Goal: Book appointment/travel/reservation

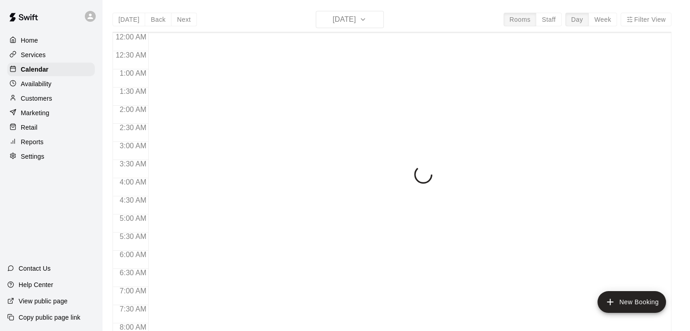
scroll to position [370, 0]
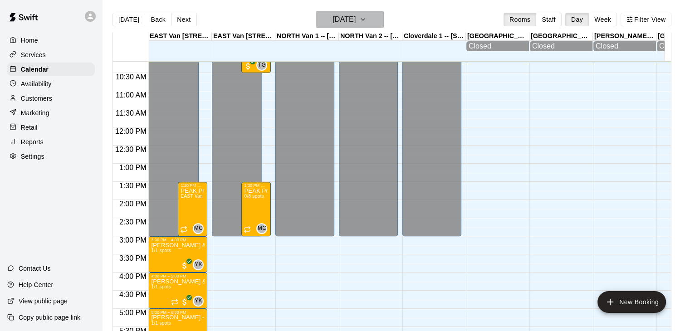
click at [366, 21] on icon "button" at bounding box center [362, 19] width 7 height 11
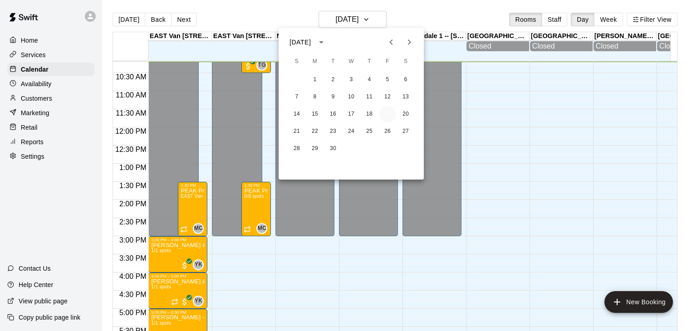
click at [388, 112] on button "19" at bounding box center [387, 114] width 16 height 16
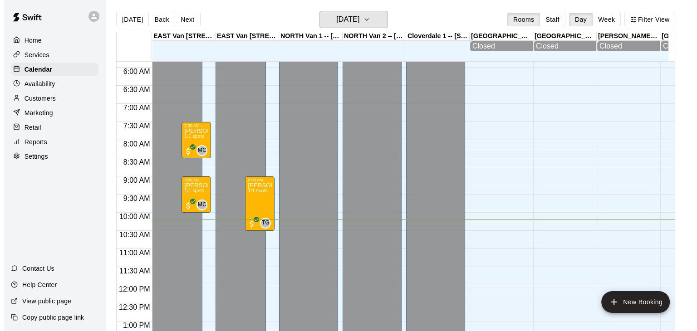
scroll to position [204, 0]
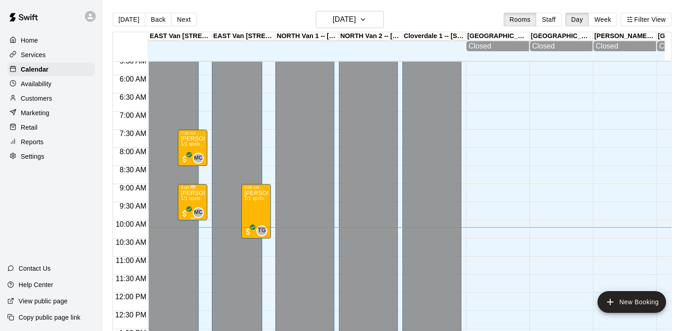
click at [195, 190] on div "9:00 AM – 10:00 AM" at bounding box center [192, 187] width 24 height 5
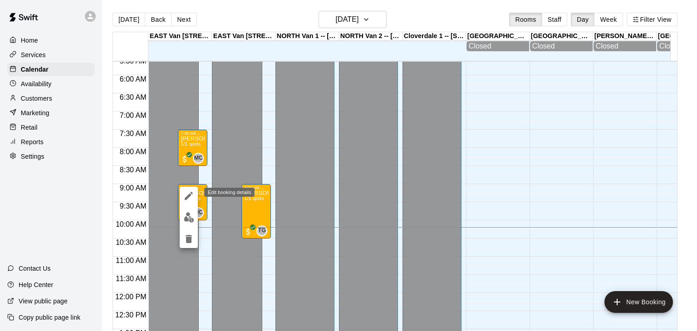
click at [188, 196] on icon "edit" at bounding box center [189, 196] width 8 height 8
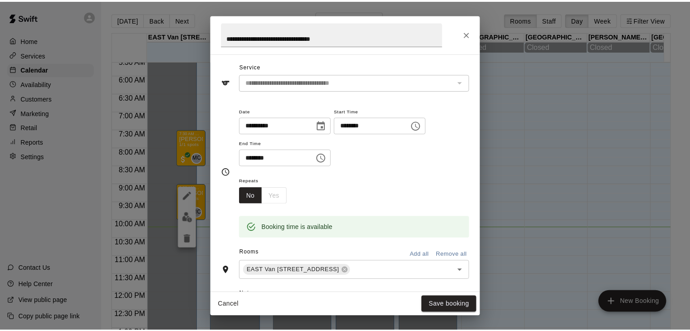
scroll to position [0, 0]
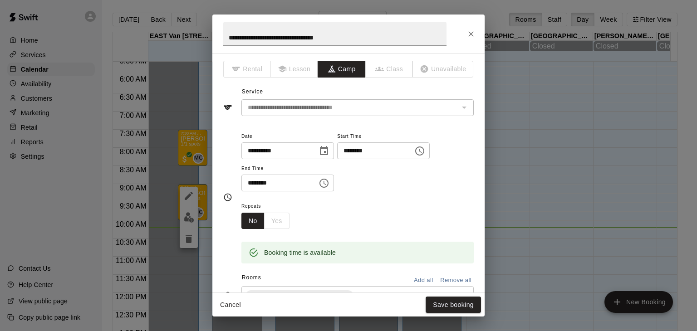
click at [472, 34] on icon "Close" at bounding box center [470, 33] width 9 height 9
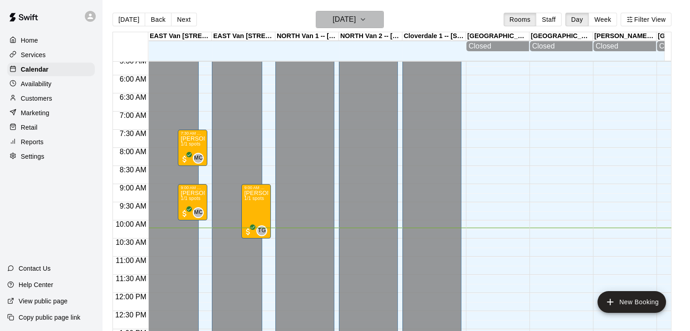
click at [366, 19] on icon "button" at bounding box center [362, 19] width 7 height 11
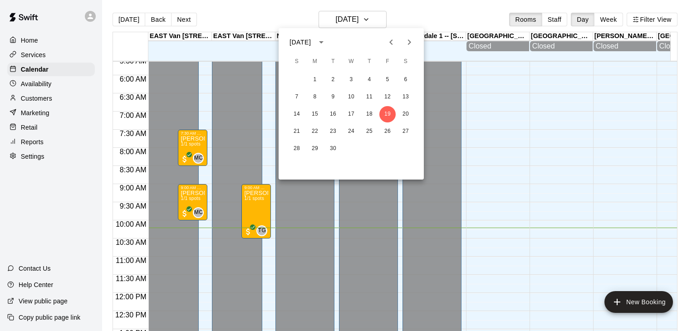
click at [411, 39] on icon "Next month" at bounding box center [409, 42] width 11 height 11
click at [334, 113] on button "14" at bounding box center [333, 114] width 16 height 16
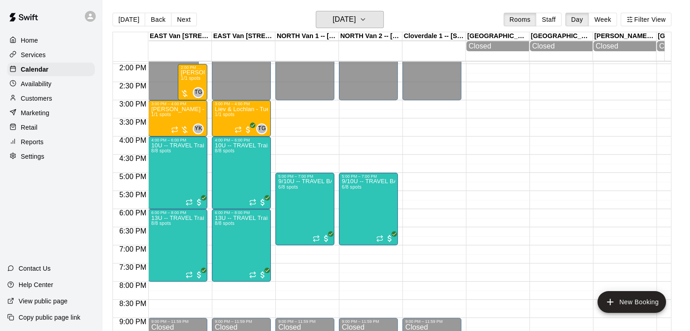
scroll to position [507, 0]
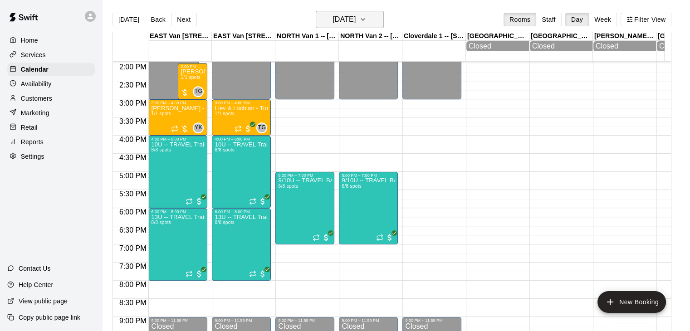
click at [366, 19] on icon "button" at bounding box center [362, 19] width 7 height 11
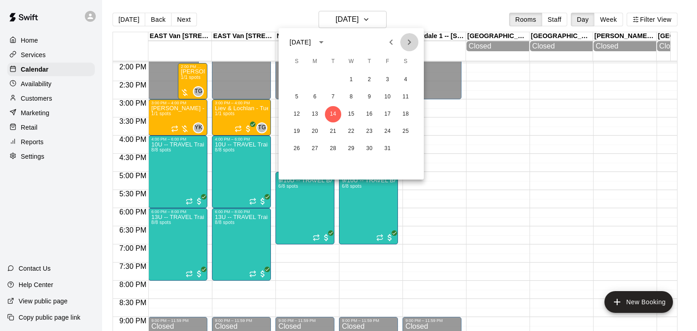
click at [410, 38] on icon "Next month" at bounding box center [409, 42] width 11 height 11
click at [392, 42] on icon "Previous month" at bounding box center [390, 42] width 11 height 11
click at [385, 113] on button "17" at bounding box center [387, 114] width 16 height 16
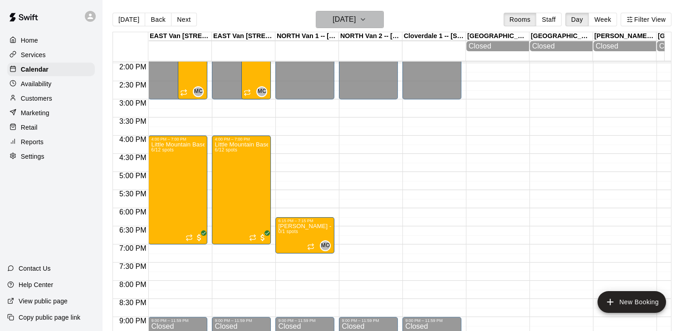
click at [374, 13] on button "[DATE]" at bounding box center [350, 19] width 68 height 17
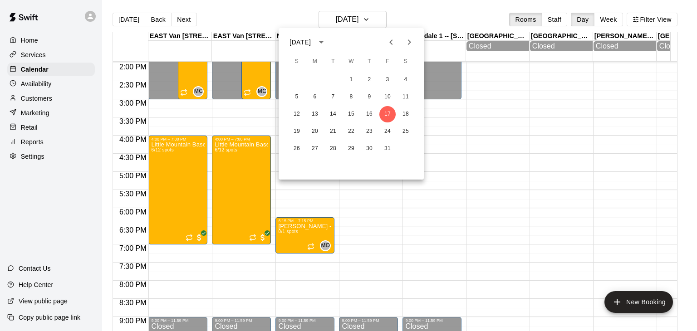
click at [390, 44] on icon "Previous month" at bounding box center [390, 42] width 11 height 11
click at [387, 113] on button "19" at bounding box center [387, 114] width 16 height 16
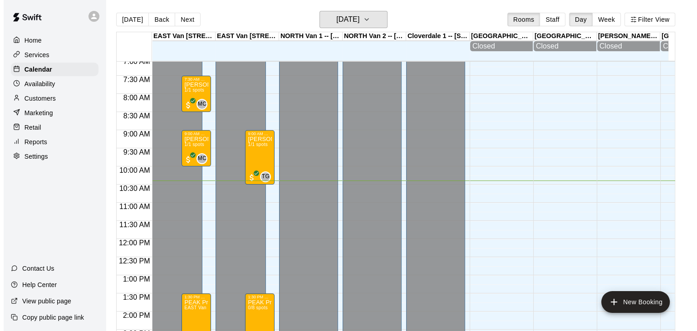
scroll to position [256, 0]
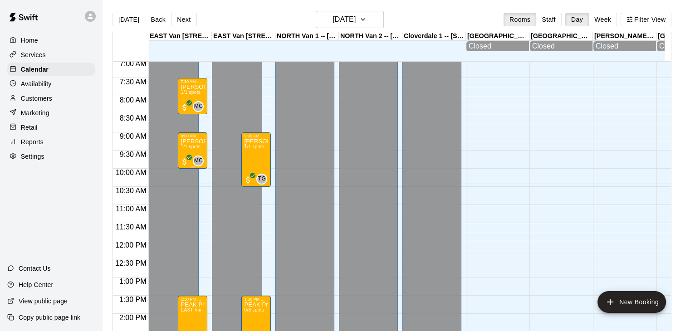
click at [195, 141] on p "[PERSON_NAME] - [DATE] @ [GEOGRAPHIC_DATA]" at bounding box center [192, 141] width 24 height 0
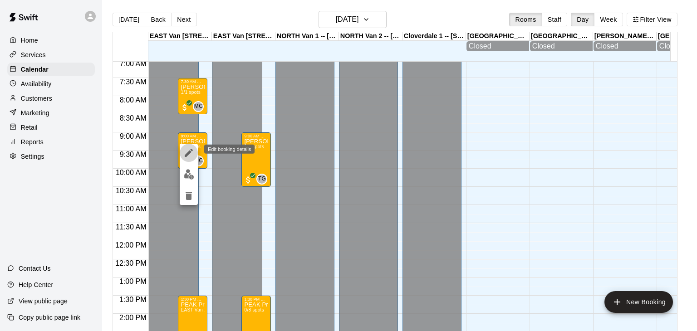
click at [187, 152] on icon "edit" at bounding box center [188, 152] width 11 height 11
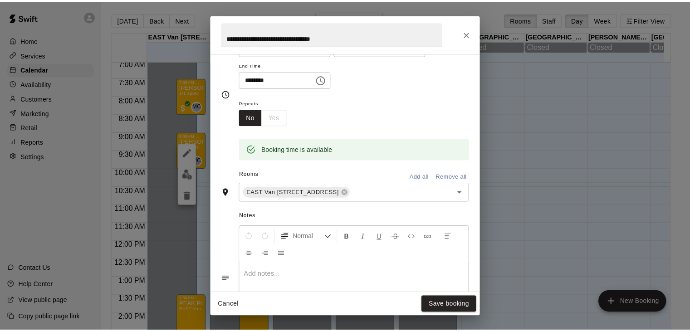
scroll to position [0, 0]
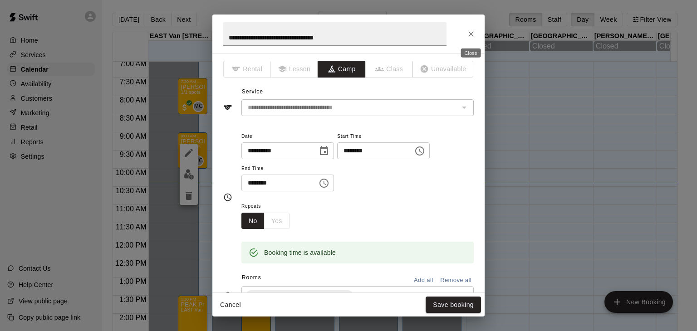
click at [468, 30] on icon "Close" at bounding box center [470, 33] width 9 height 9
